Goal: Check status: Check status

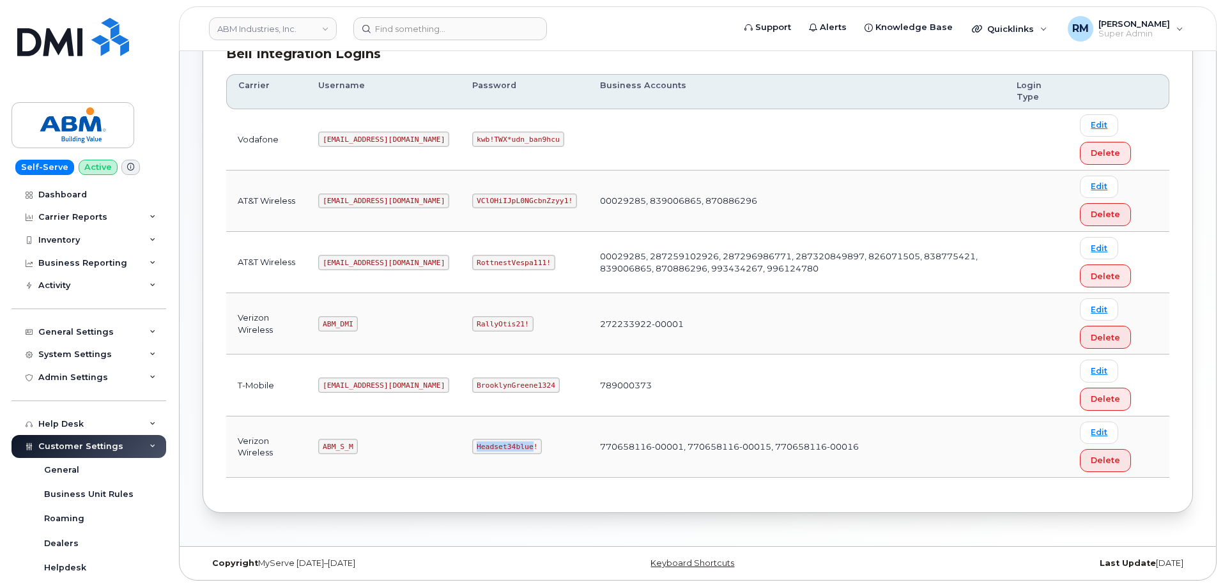
scroll to position [195, 0]
drag, startPoint x: 360, startPoint y: 450, endPoint x: 402, endPoint y: 450, distance: 42.8
click at [402, 450] on td "ABM_S_M" at bounding box center [384, 447] width 154 height 61
copy code "ABM_S_M"
click at [472, 444] on code "Headset34blue!" at bounding box center [507, 446] width 70 height 15
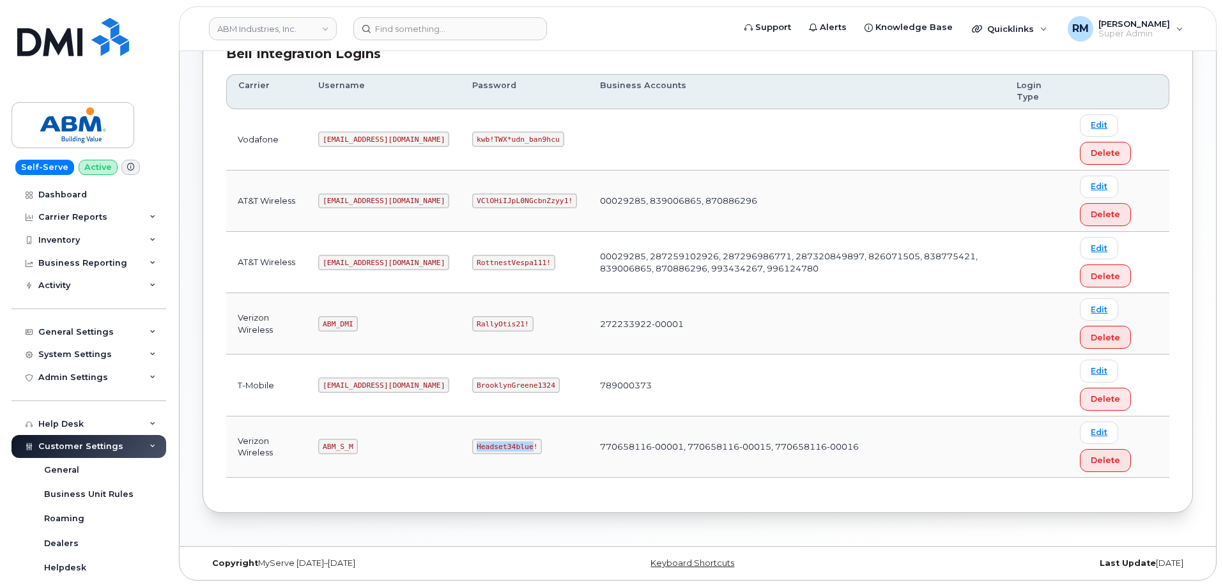
click at [472, 444] on code "Headset34blue!" at bounding box center [507, 446] width 70 height 15
copy code "Headset34blue"
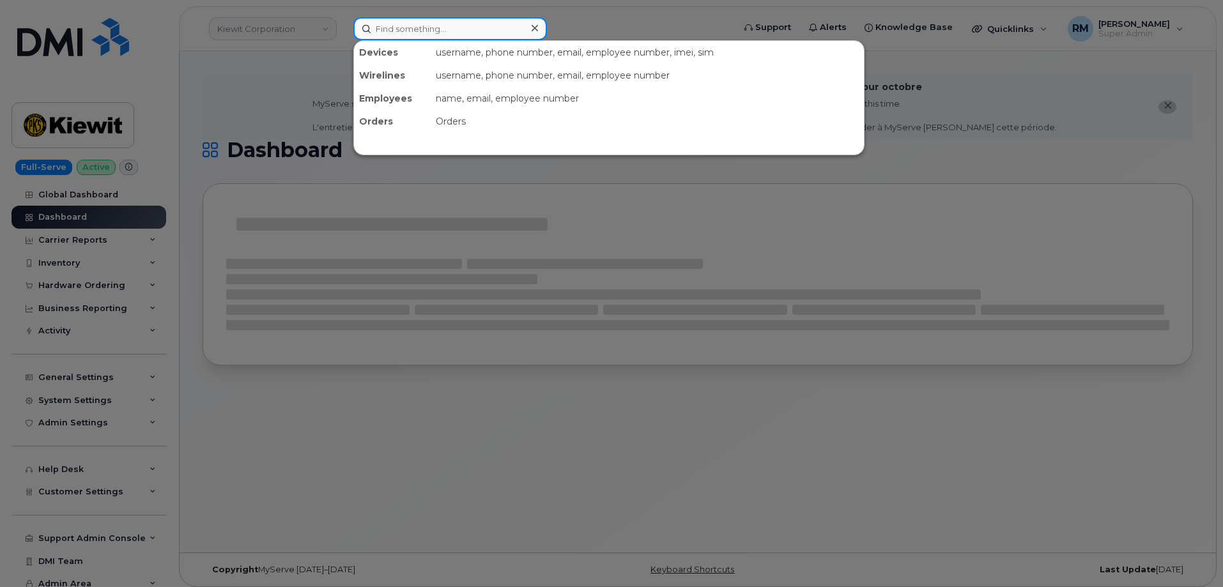
click at [418, 31] on input at bounding box center [450, 28] width 194 height 23
paste input "302399"
type input "302399"
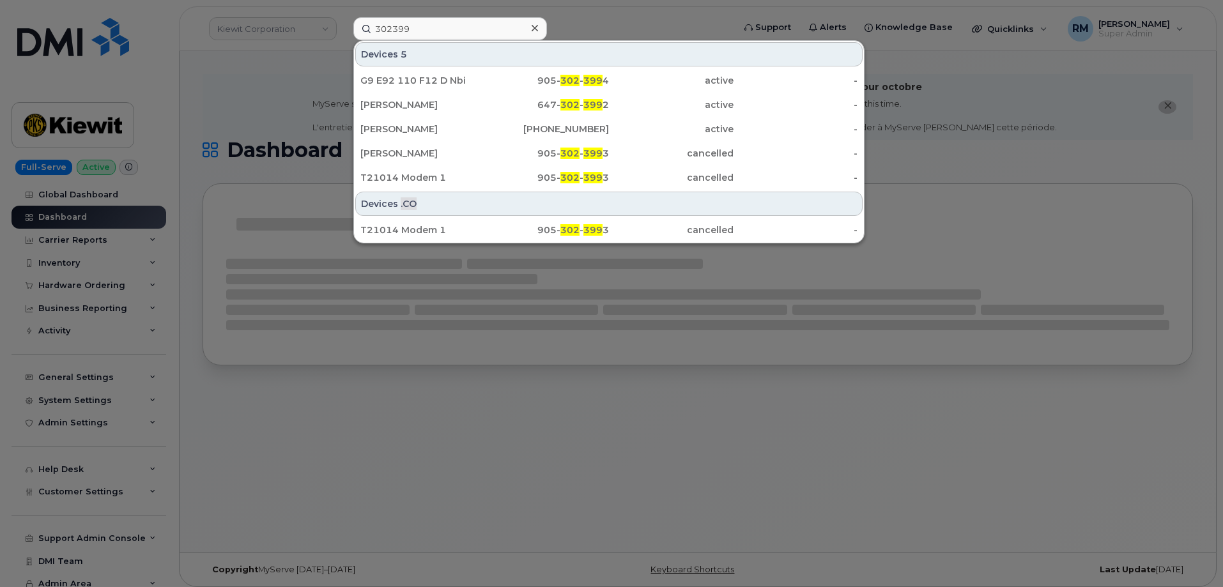
click at [273, 395] on div at bounding box center [611, 293] width 1223 height 587
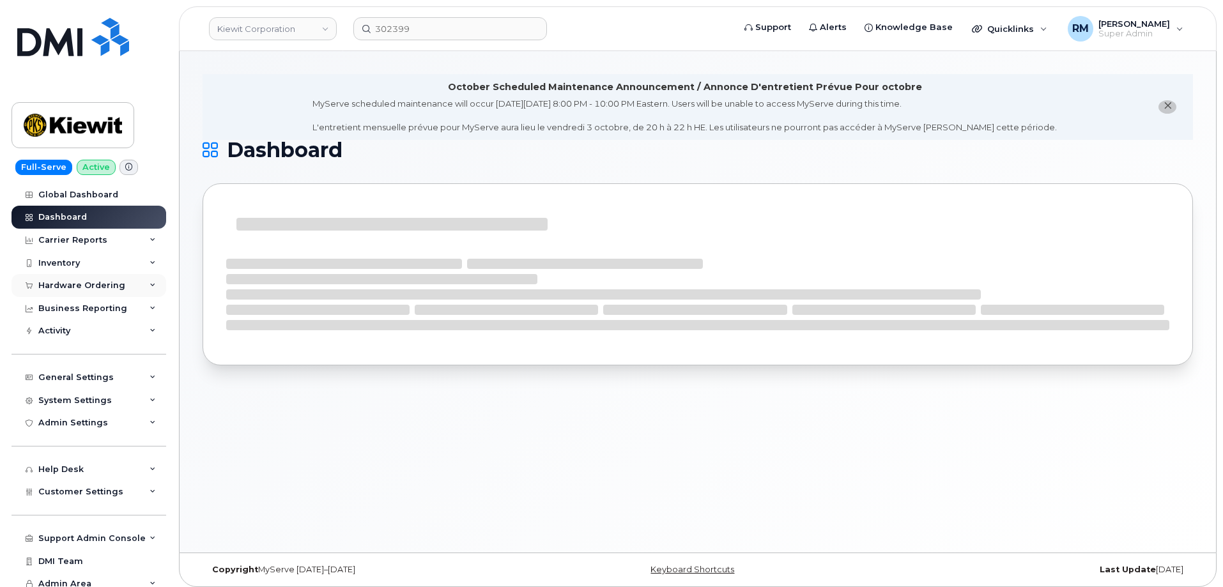
click at [54, 287] on div "Hardware Ordering" at bounding box center [81, 285] width 87 height 10
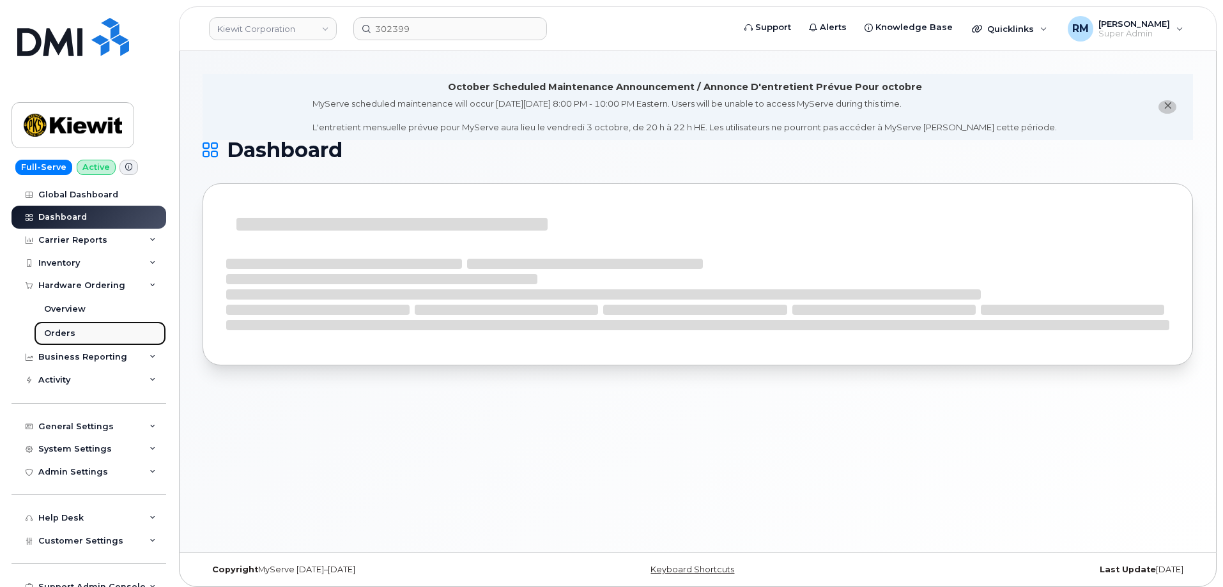
click at [57, 335] on div "Orders" at bounding box center [59, 333] width 31 height 11
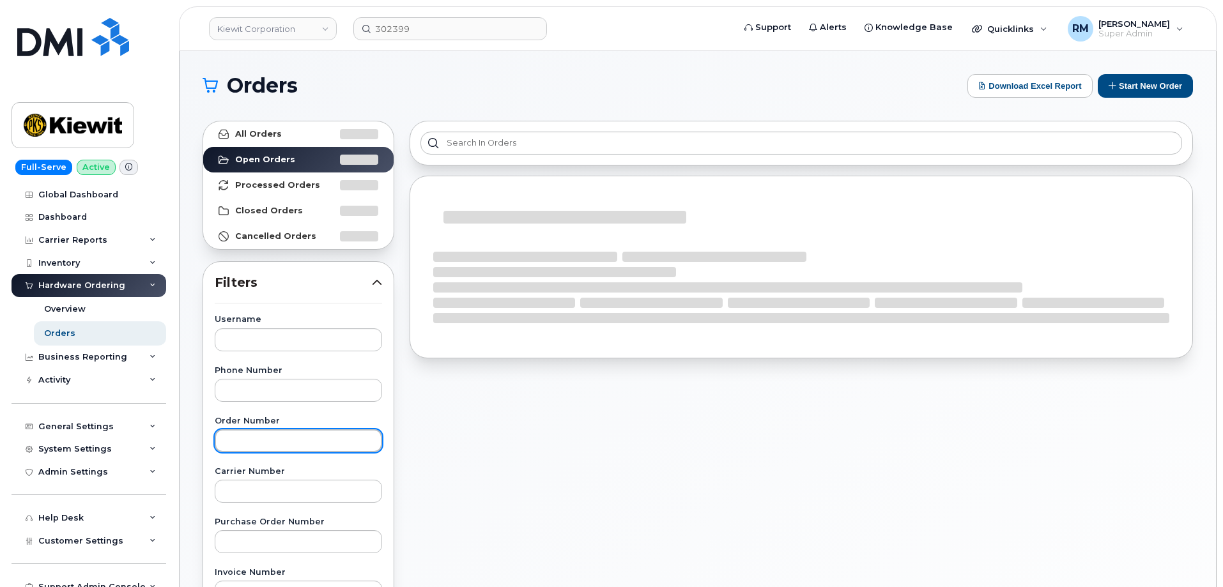
click at [243, 448] on input "text" at bounding box center [298, 440] width 167 height 23
paste input "302399"
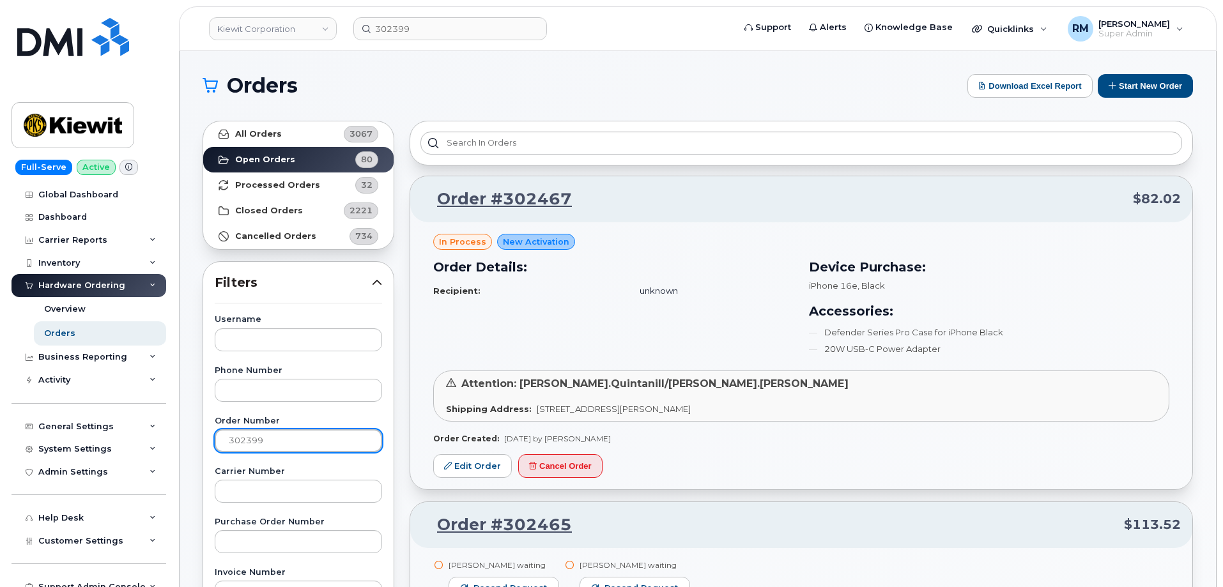
type input "302399"
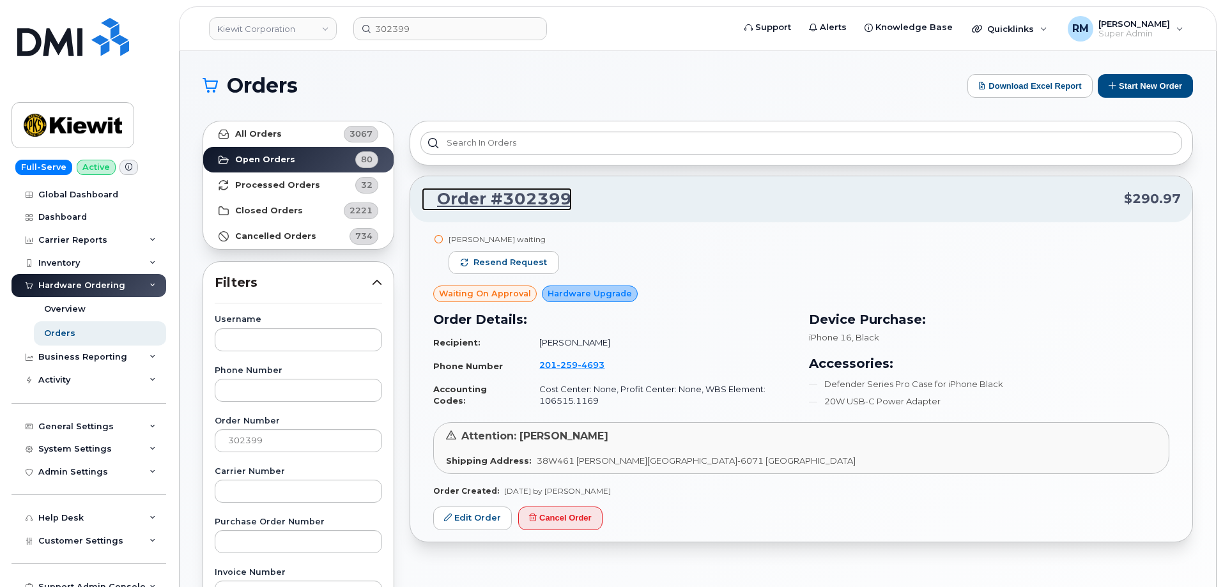
click at [492, 199] on link "Order #302399" at bounding box center [497, 199] width 150 height 23
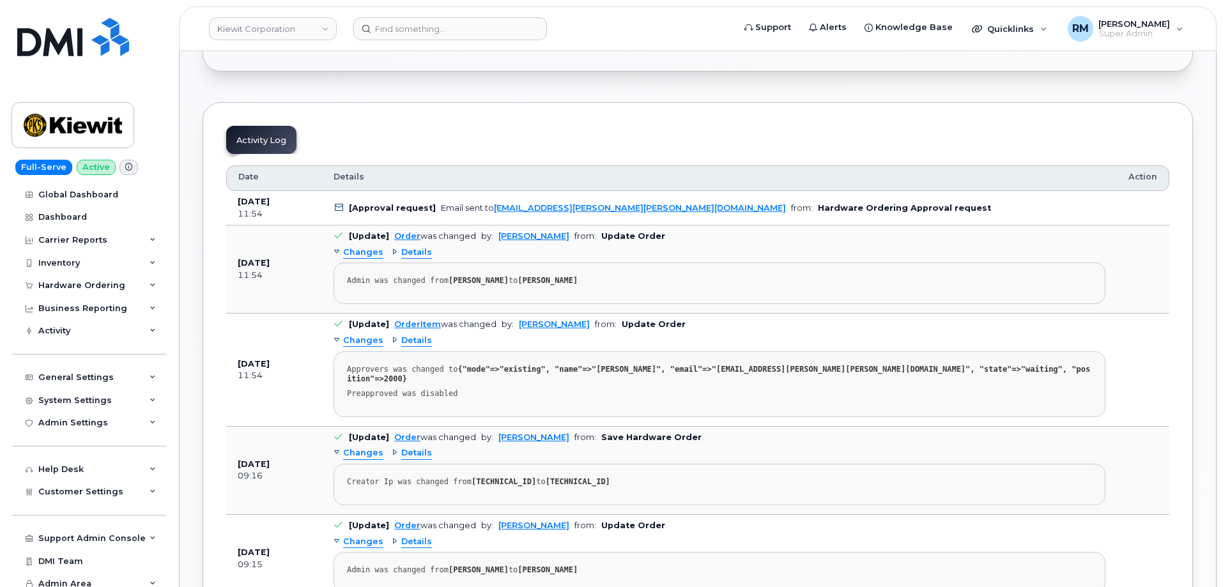
scroll to position [767, 0]
